Goal: Task Accomplishment & Management: Complete application form

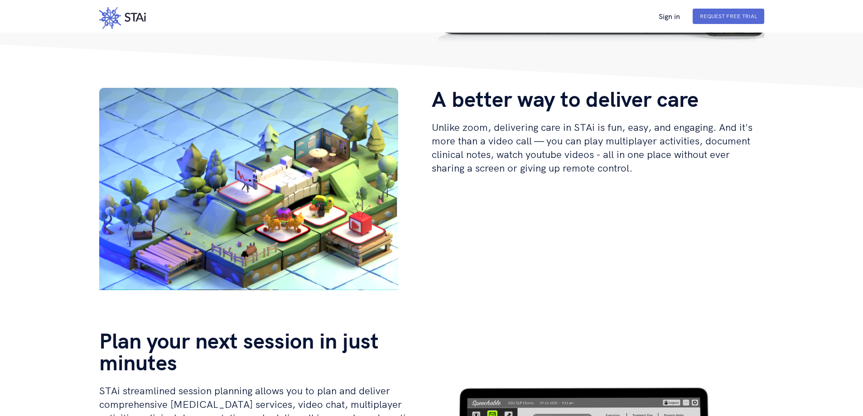
scroll to position [226, 0]
click at [333, 231] on video "your browser is not supported!" at bounding box center [248, 192] width 299 height 210
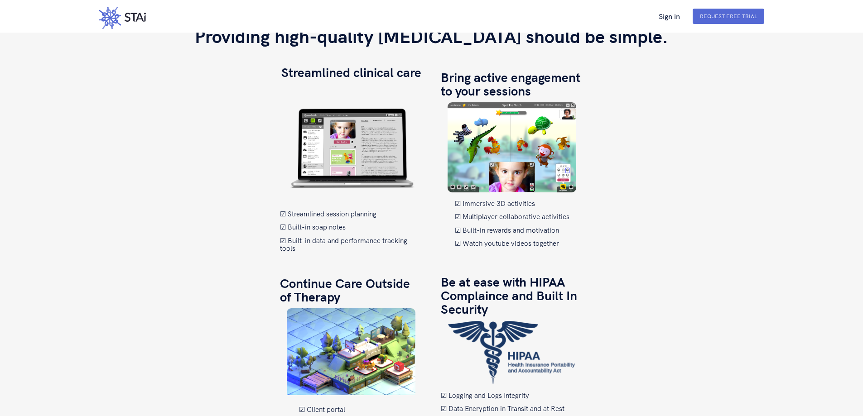
scroll to position [815, 0]
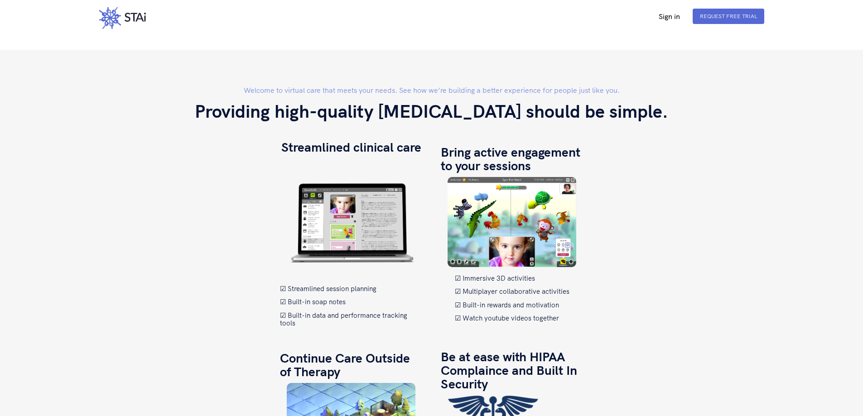
click at [669, 17] on link "Sign in" at bounding box center [669, 16] width 36 height 8
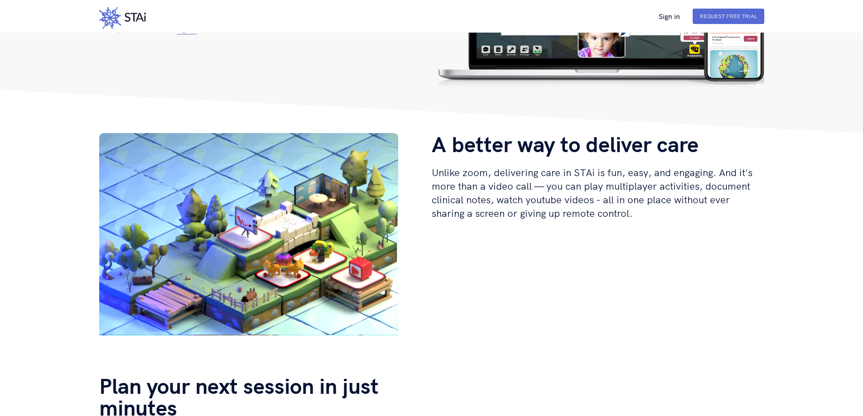
scroll to position [91, 0]
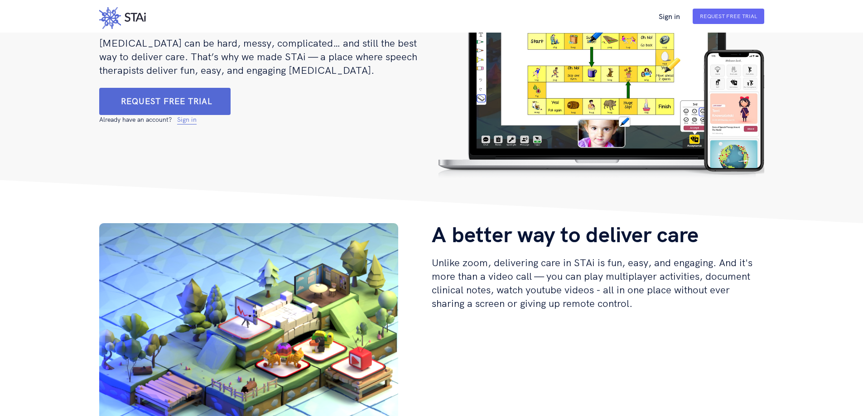
click at [739, 19] on link "Request Free Trial" at bounding box center [728, 16] width 57 height 7
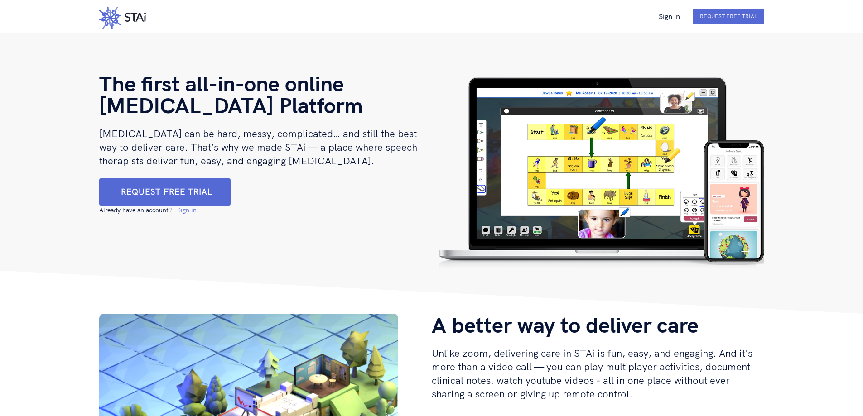
scroll to position [91, 0]
